Goal: Task Accomplishment & Management: Use online tool/utility

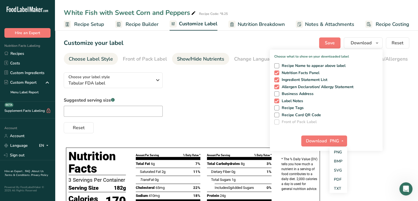
scroll to position [1, 0]
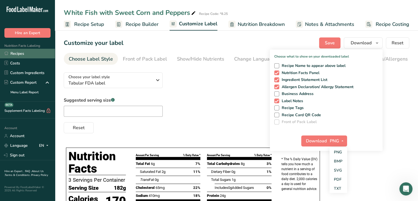
click at [25, 51] on link "Recipes" at bounding box center [27, 54] width 55 height 10
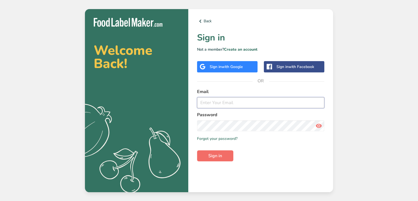
type input "[EMAIL_ADDRESS][DOMAIN_NAME]"
click at [201, 154] on button "Sign in" at bounding box center [215, 155] width 36 height 11
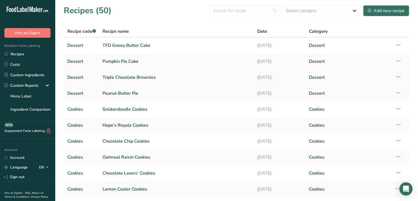
click at [169, 78] on link "Triple Chocolate Brownies" at bounding box center [177, 78] width 148 height 12
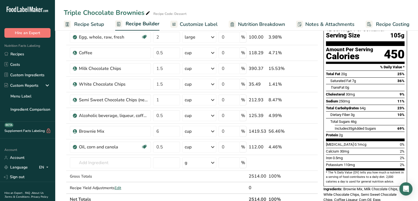
scroll to position [42, 0]
click at [23, 51] on link "Recipes" at bounding box center [27, 54] width 55 height 10
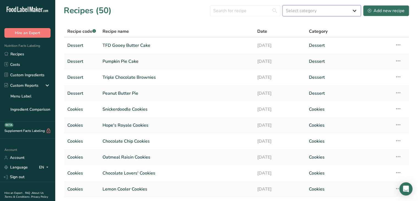
click at [303, 12] on select "Select category All Baked Goods [GEOGRAPHIC_DATA] Confectionery Cooked Meals, S…" at bounding box center [322, 10] width 78 height 11
select select "2566"
click at [283, 5] on select "Select category All Baked Goods [GEOGRAPHIC_DATA] Confectionery Cooked Meals, S…" at bounding box center [322, 10] width 78 height 11
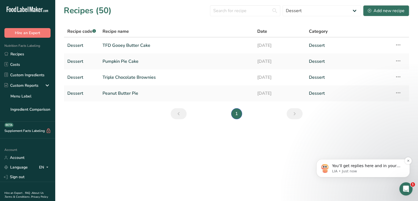
click at [342, 164] on p "You’ll get replies here and in your email: ✉️ [EMAIL_ADDRESS][DOMAIN_NAME] Our …" at bounding box center [367, 166] width 71 height 6
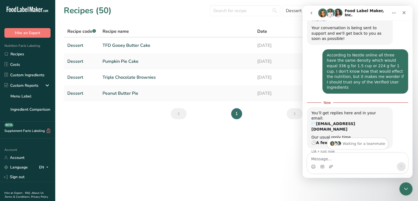
scroll to position [95, 0]
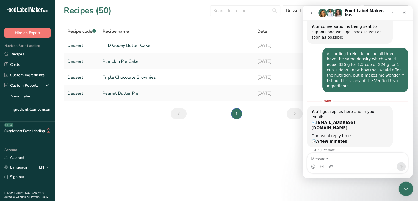
click at [408, 188] on icon "Close Intercom Messenger" at bounding box center [405, 188] width 7 height 7
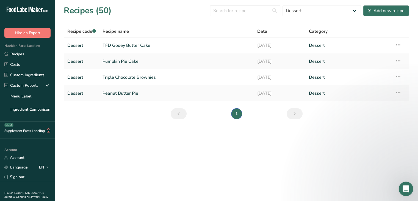
scroll to position [86, 0]
click at [408, 186] on icon "Open Intercom Messenger" at bounding box center [405, 187] width 9 height 9
